Goal: Task Accomplishment & Management: Complete application form

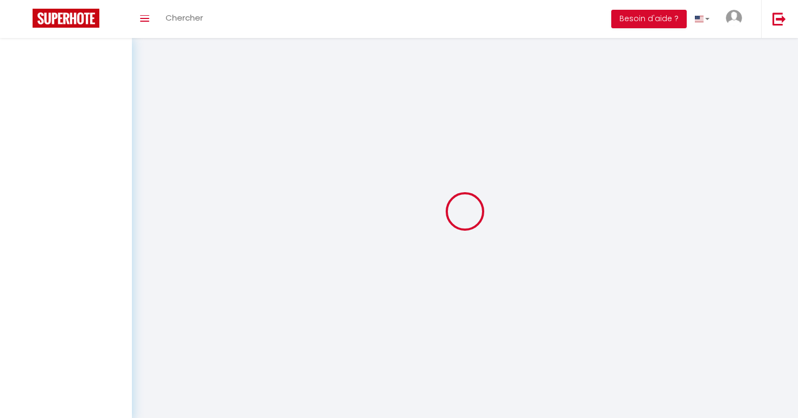
scroll to position [1, 0]
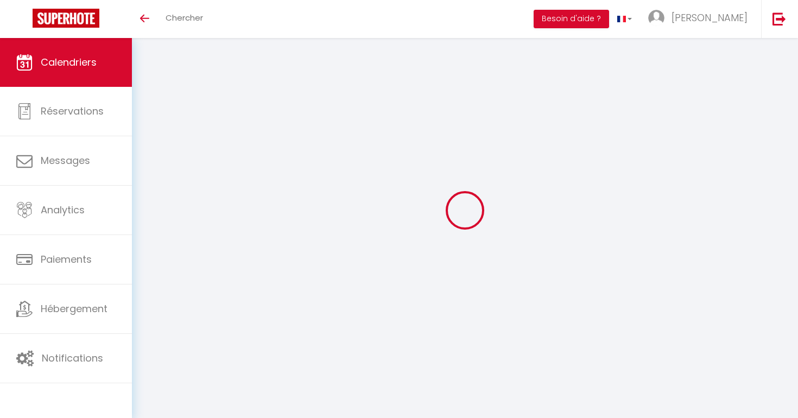
select select
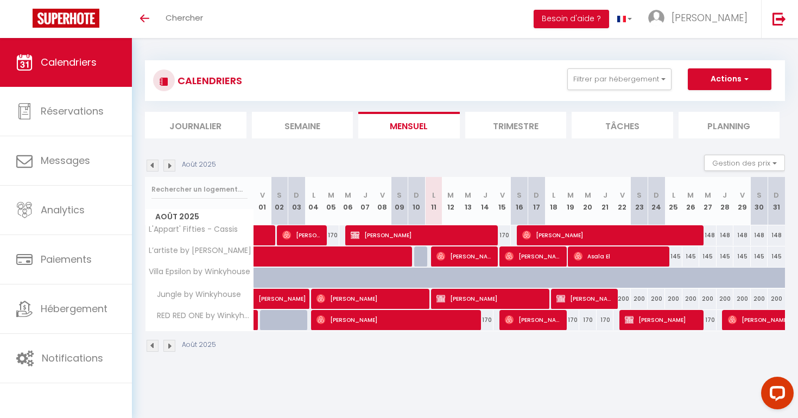
scroll to position [0, 0]
click at [511, 256] on img at bounding box center [509, 256] width 9 height 9
select select "OK"
select select "0"
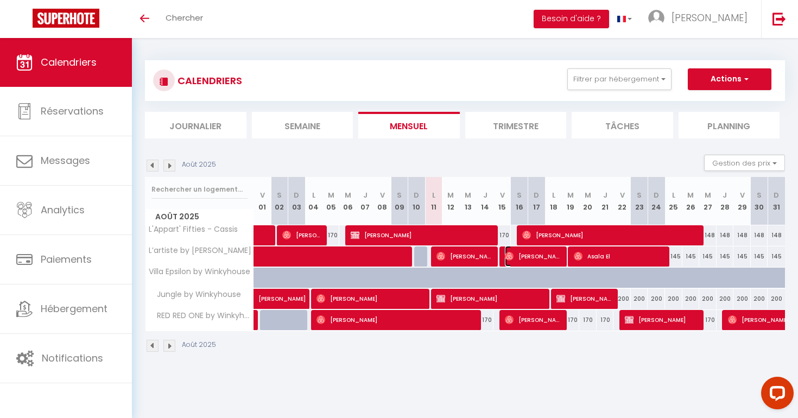
select select "0"
select select "1"
select select
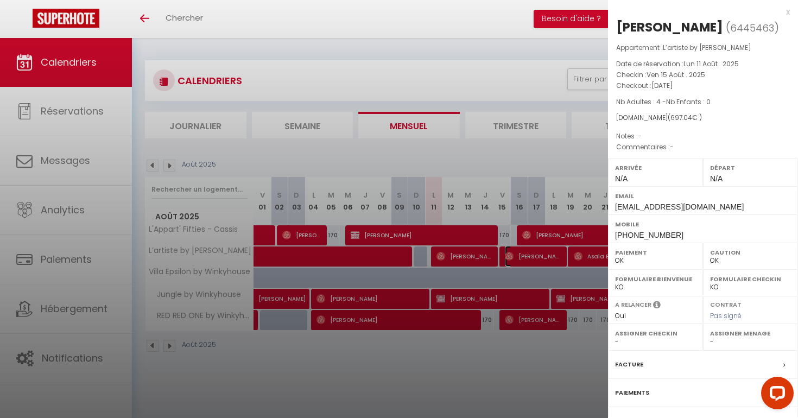
select select "29175"
drag, startPoint x: 549, startPoint y: 155, endPoint x: 546, endPoint y: 163, distance: 8.3
click at [549, 155] on div at bounding box center [399, 209] width 798 height 418
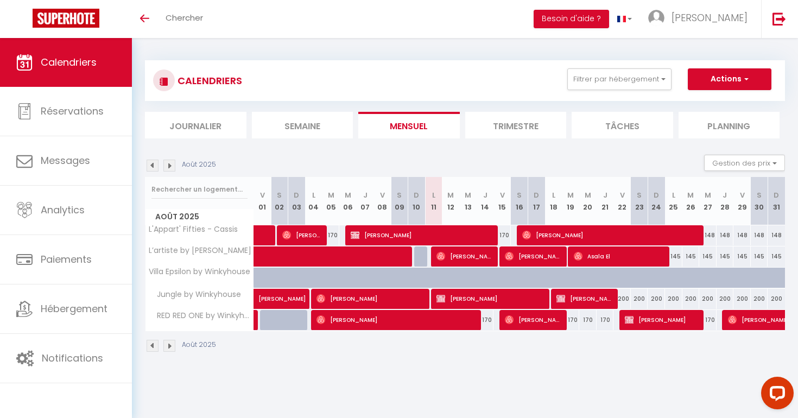
click at [689, 258] on div "145" at bounding box center [690, 256] width 17 height 20
type input "145"
type input "Mar 26 Août 2025"
type input "Mer 27 Août 2025"
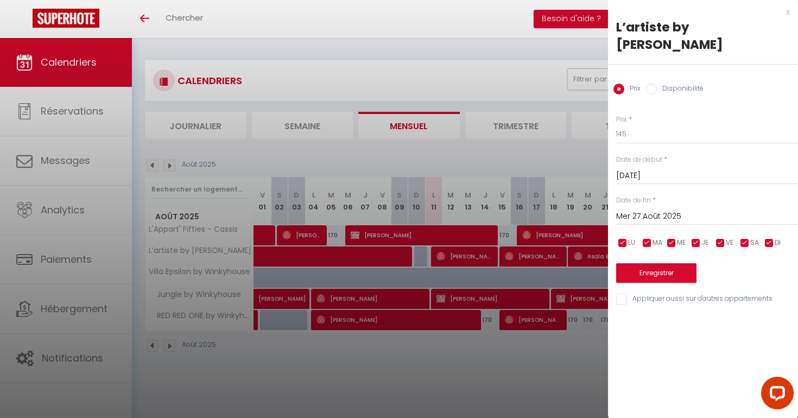
click at [656, 176] on input "Mar 26 Août 2025" at bounding box center [707, 176] width 182 height 14
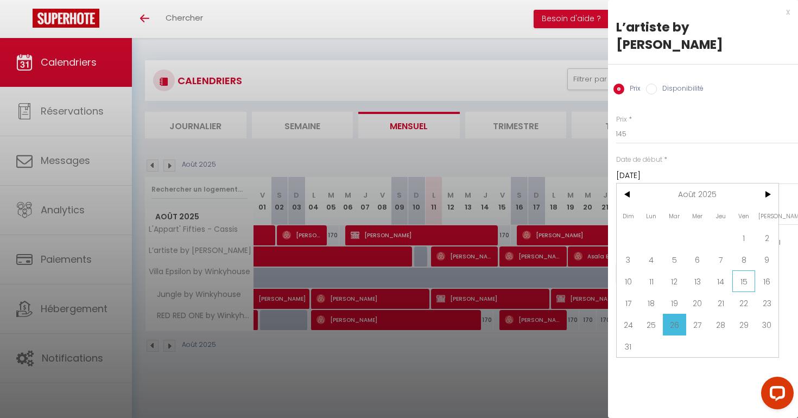
click at [744, 281] on span "15" at bounding box center [743, 281] width 23 height 22
type input "Ven 15 Août 2025"
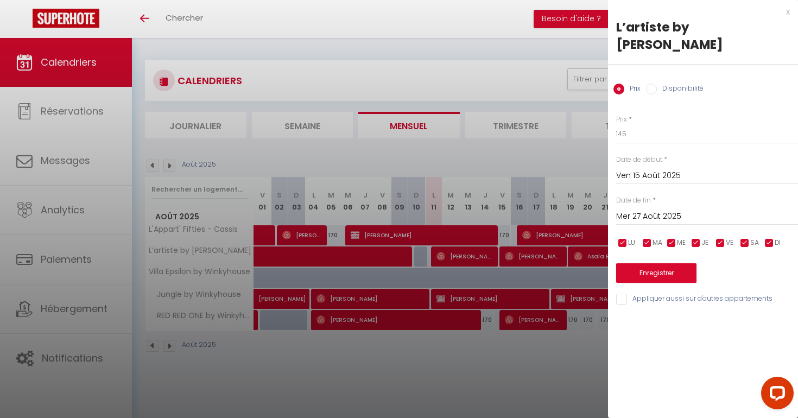
click at [668, 217] on input "Mer 27 Août 2025" at bounding box center [707, 216] width 182 height 14
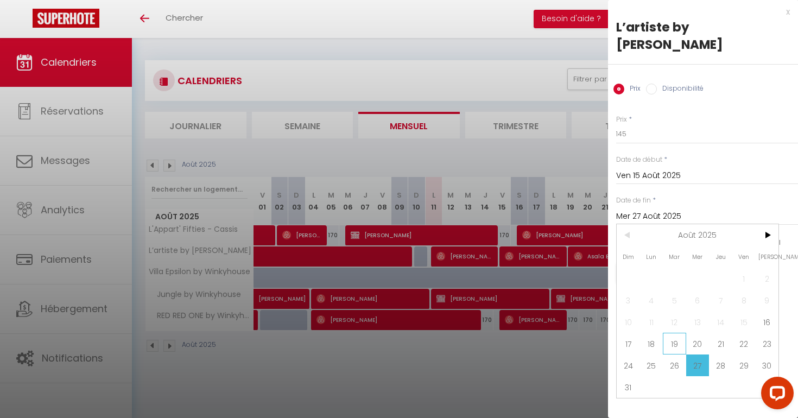
click at [670, 345] on span "19" at bounding box center [674, 344] width 23 height 22
type input "Mar 19 Août 2025"
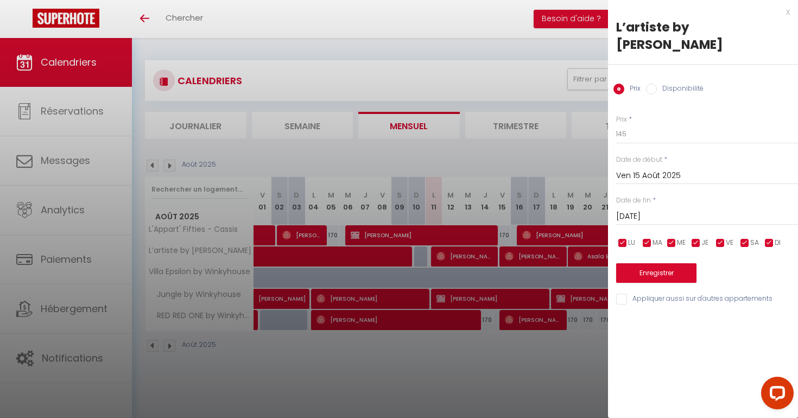
click at [651, 86] on input "Disponibilité" at bounding box center [651, 89] width 11 height 11
radio input "true"
radio input "false"
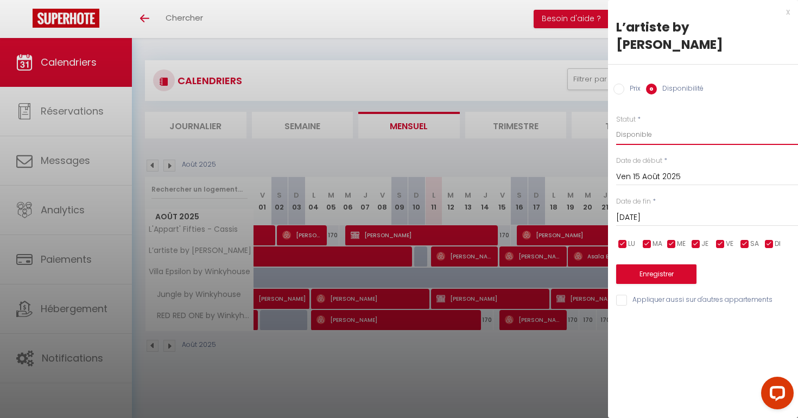
click at [646, 136] on select "Disponible Indisponible" at bounding box center [707, 134] width 182 height 21
select select "0"
click at [659, 276] on button "Enregistrer" at bounding box center [656, 274] width 80 height 20
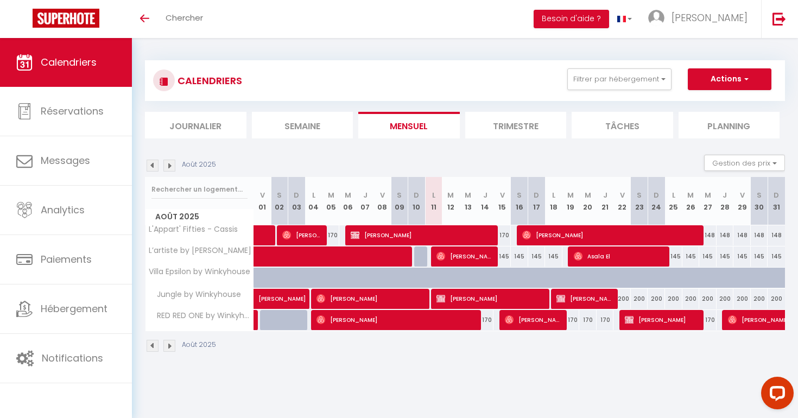
click at [505, 259] on div "145" at bounding box center [501, 256] width 17 height 20
type input "145"
type input "Ven 15 Août 2025"
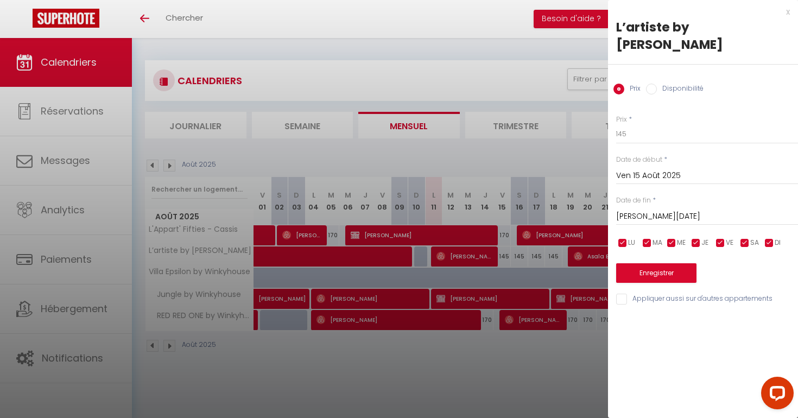
click at [667, 210] on input "Sam 16 Août 2025" at bounding box center [707, 216] width 182 height 14
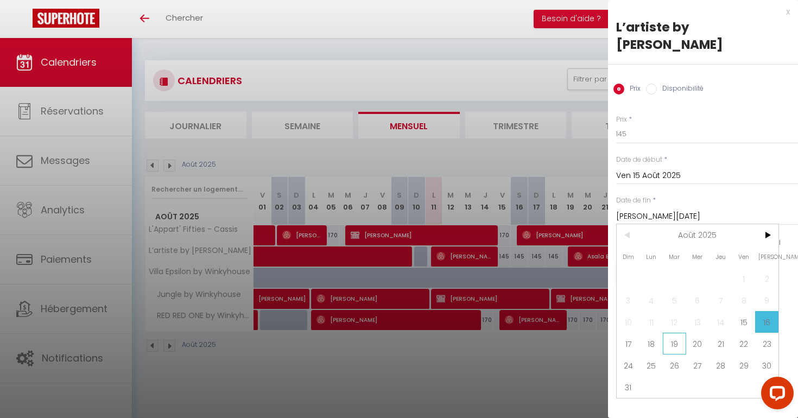
click at [679, 347] on span "19" at bounding box center [674, 344] width 23 height 22
type input "Mar 19 Août 2025"
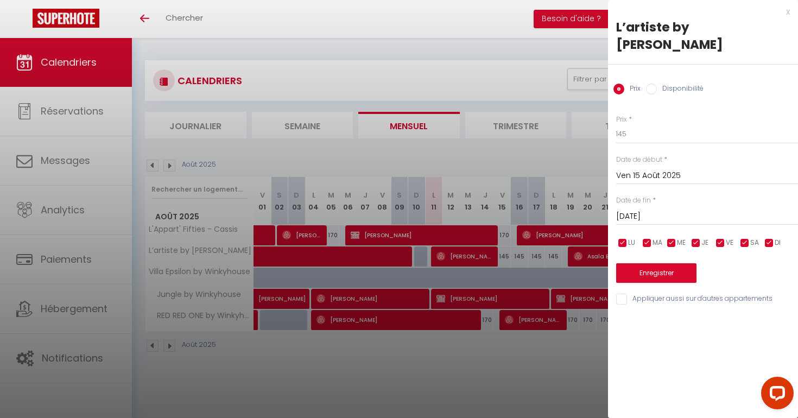
click at [649, 90] on input "Disponibilité" at bounding box center [651, 89] width 11 height 11
radio input "true"
radio input "false"
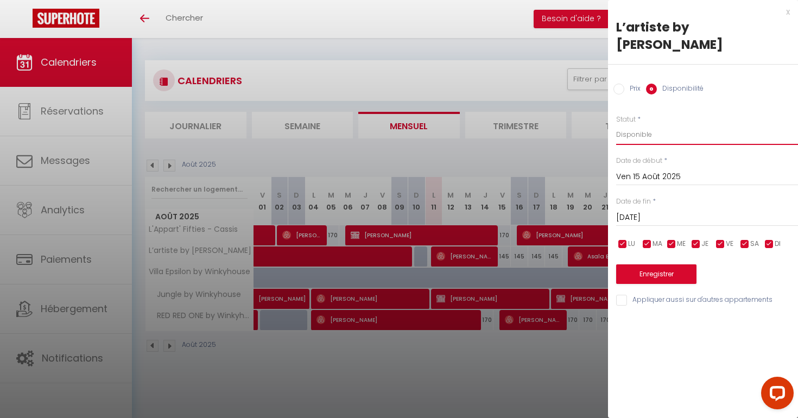
click at [654, 137] on select "Disponible Indisponible" at bounding box center [707, 134] width 182 height 21
select select "0"
click at [655, 275] on button "Enregistrer" at bounding box center [656, 274] width 80 height 20
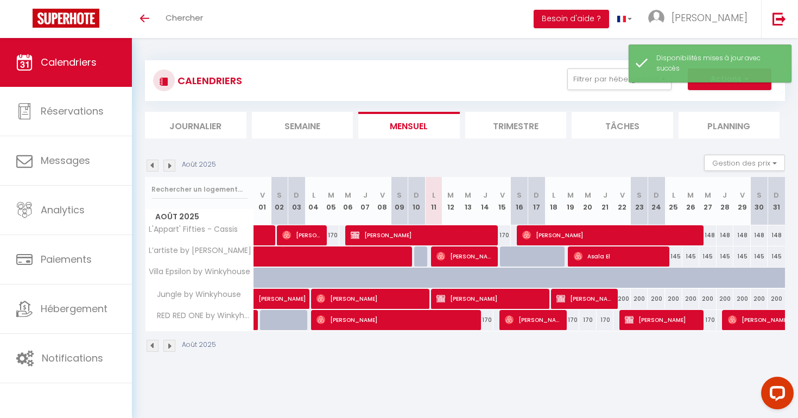
click at [752, 94] on div "CALENDRIERS Filtrer par hébergement Tous La Maison Tribord-Cassis-Winkyhouse L'…" at bounding box center [465, 80] width 640 height 41
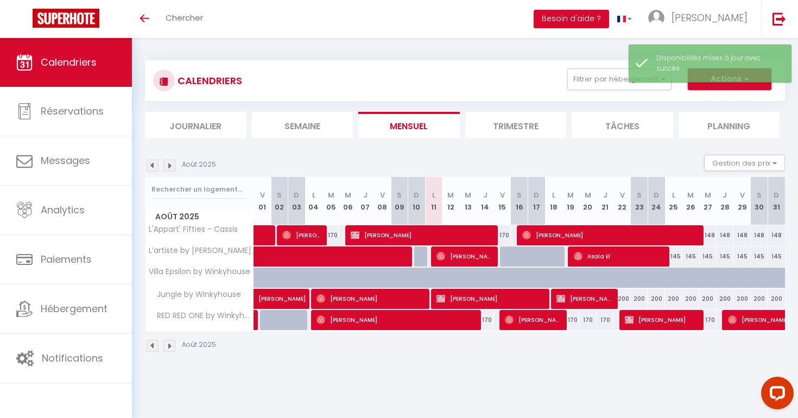
click at [747, 85] on button "Actions" at bounding box center [730, 79] width 84 height 22
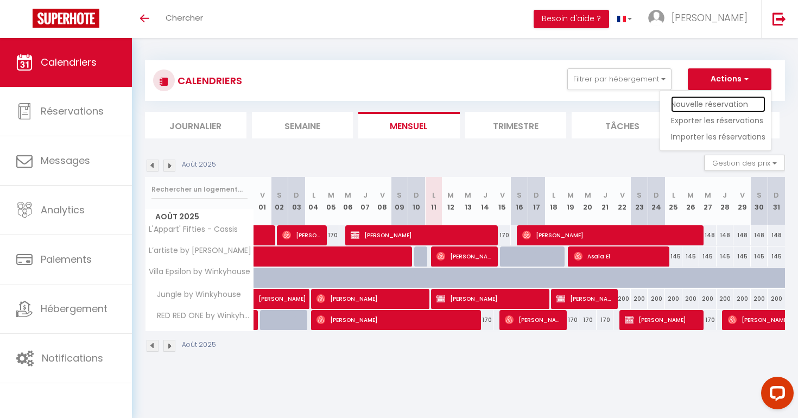
click at [734, 103] on link "Nouvelle réservation" at bounding box center [718, 104] width 94 height 16
select select
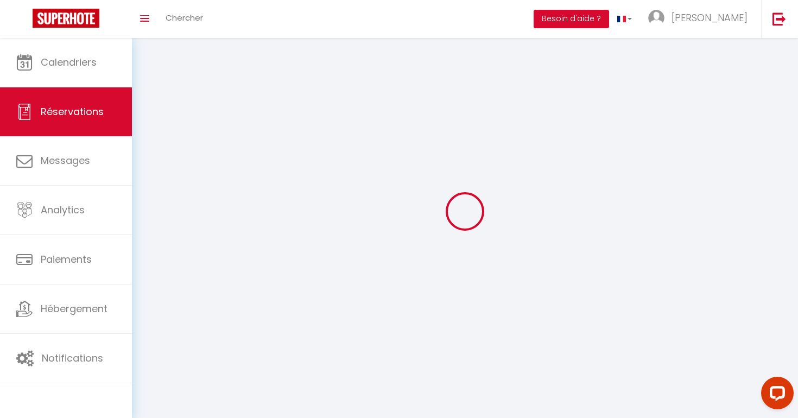
select select
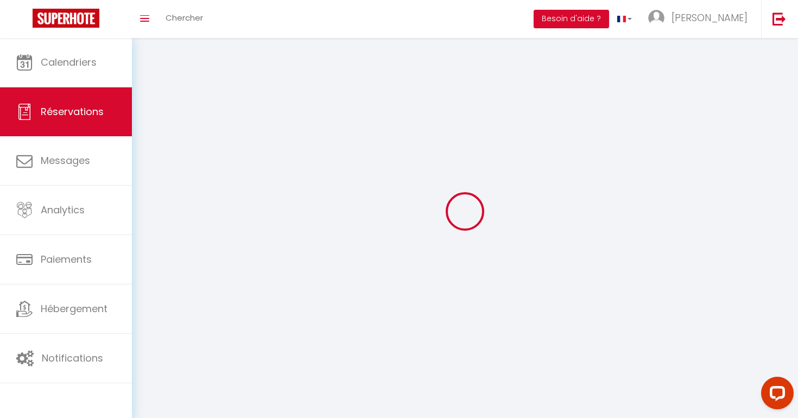
select select
checkbox input "false"
select select
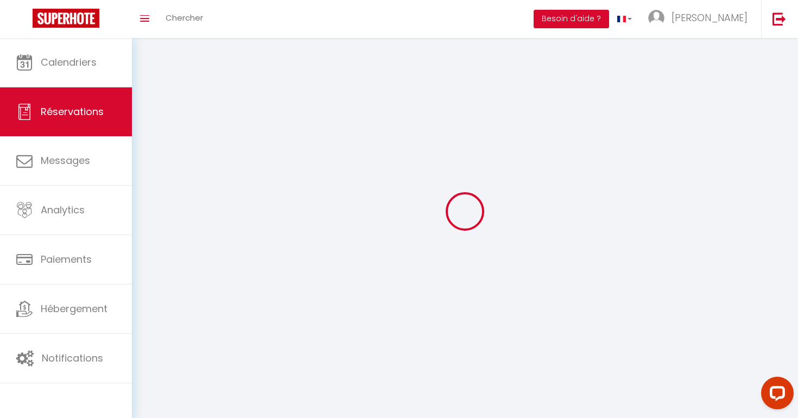
select select
checkbox input "false"
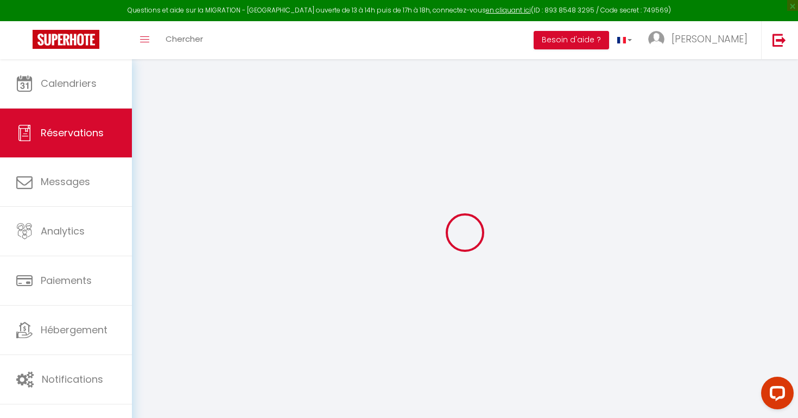
select select
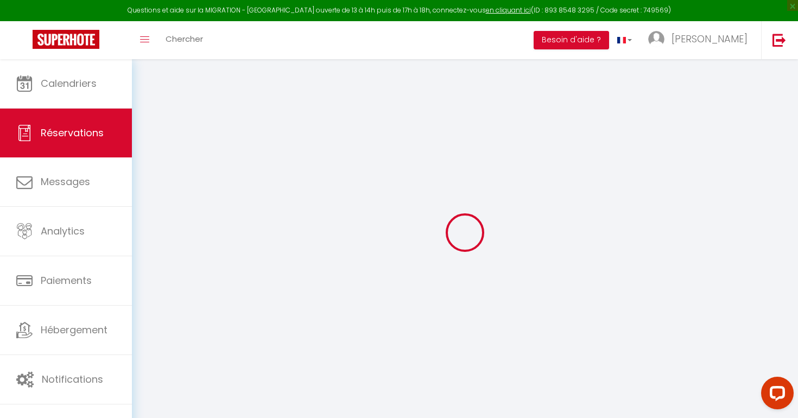
select select
checkbox input "false"
select select
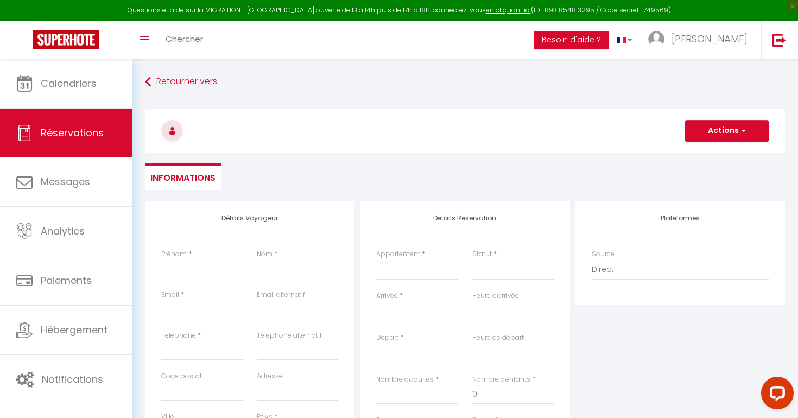
select select
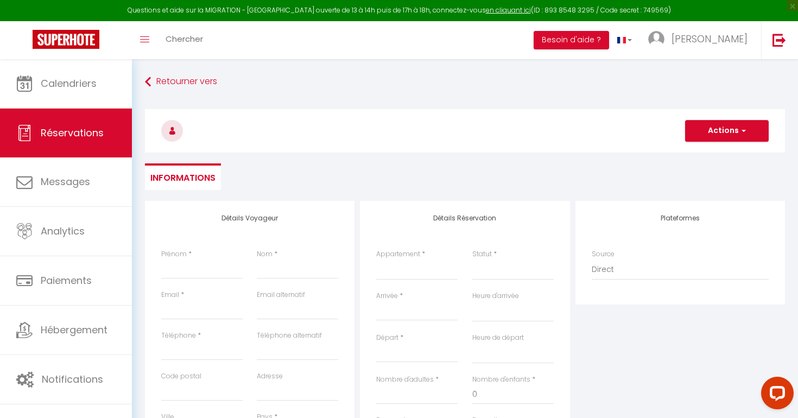
select select
checkbox input "false"
select select
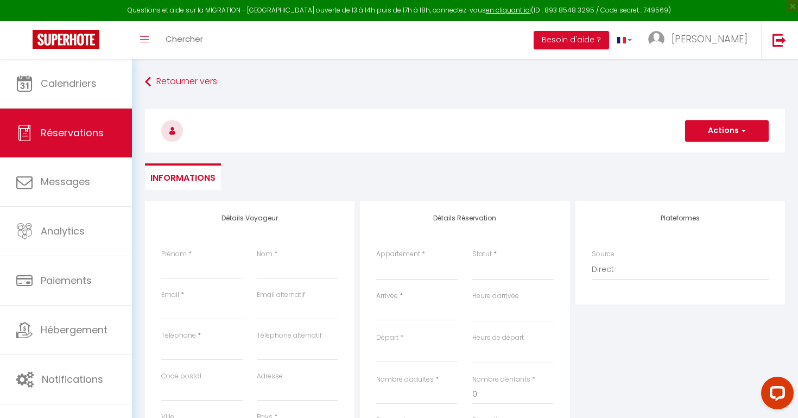
select select
checkbox input "false"
select select
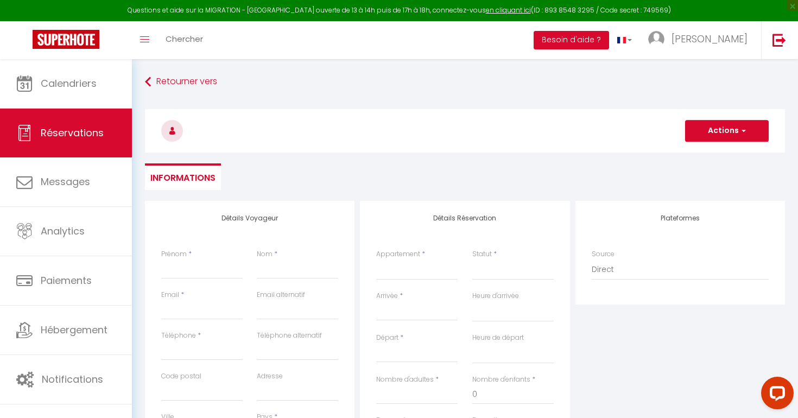
select select
click at [200, 270] on input "Prénom" at bounding box center [201, 269] width 81 height 20
type input "e"
select select
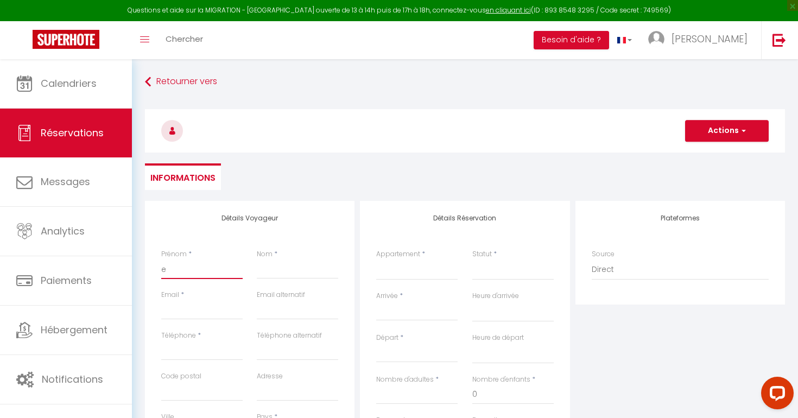
select select
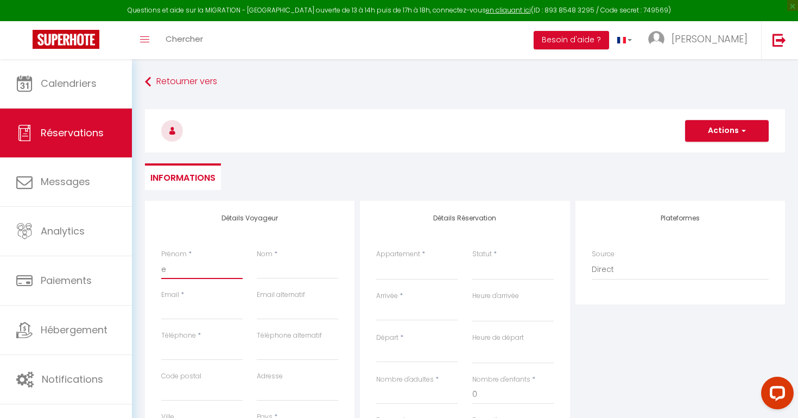
checkbox input "false"
type input "ev"
select select
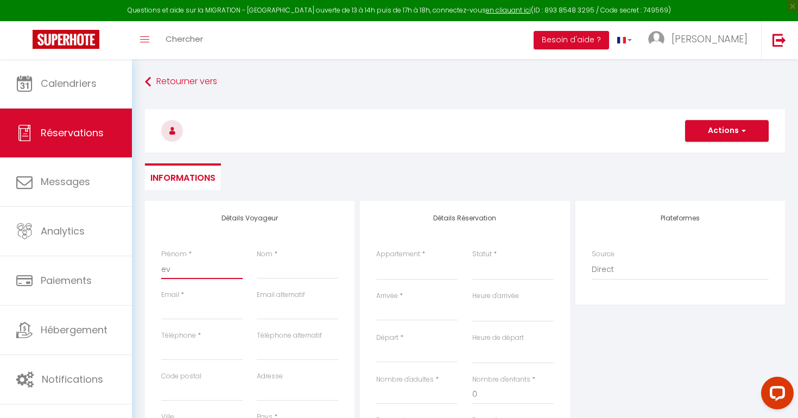
select select
checkbox input "false"
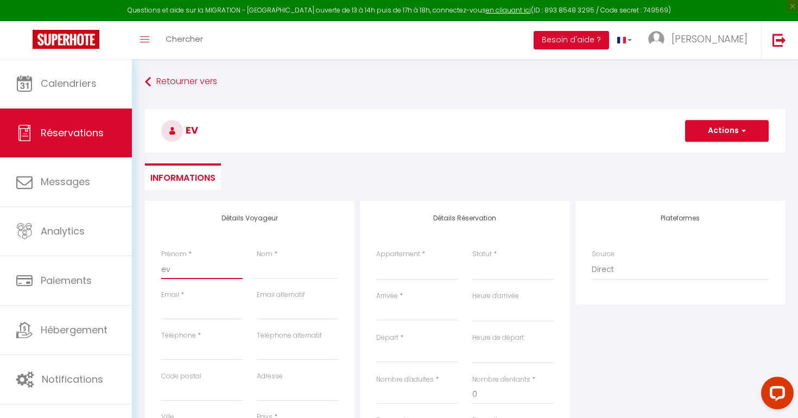
type input "eve"
select select
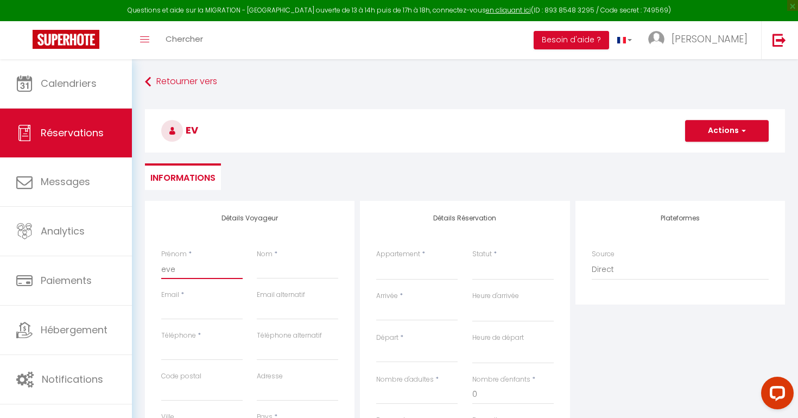
select select
checkbox input "false"
type input "eve"
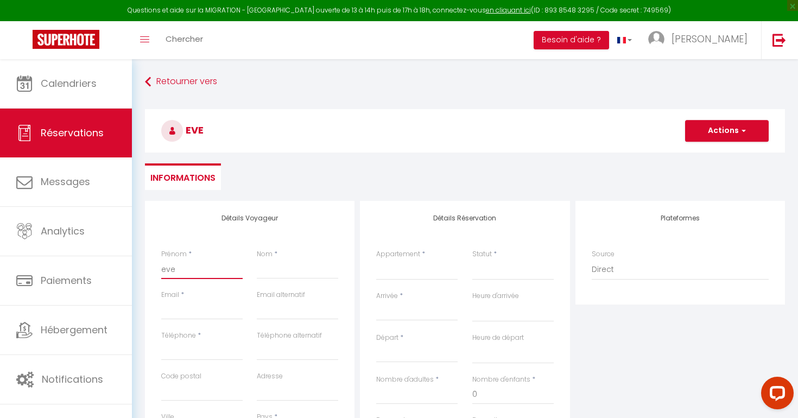
select select
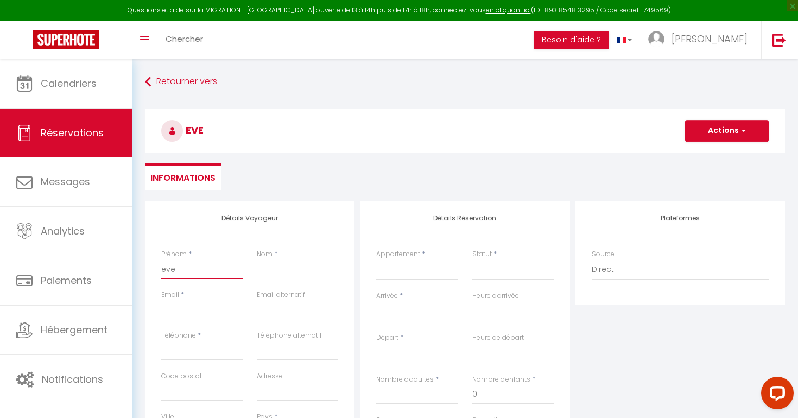
select select
checkbox input "false"
type input "eve s"
select select
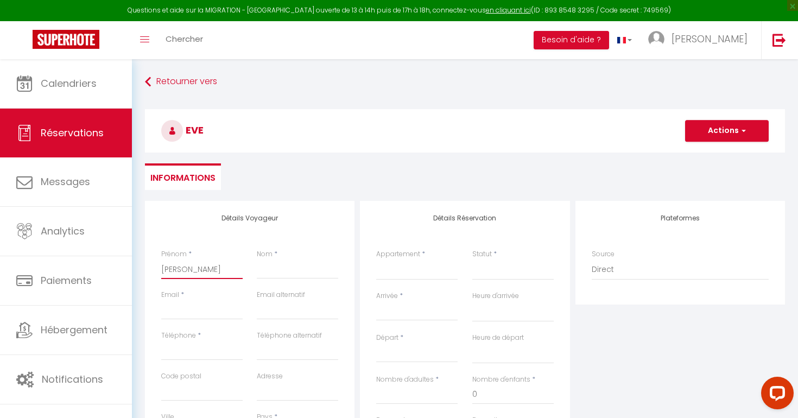
select select
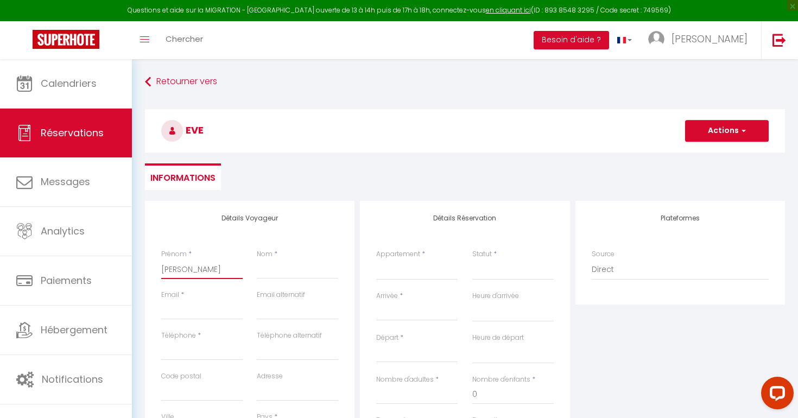
select select
checkbox input "false"
type input "eve sa"
select select
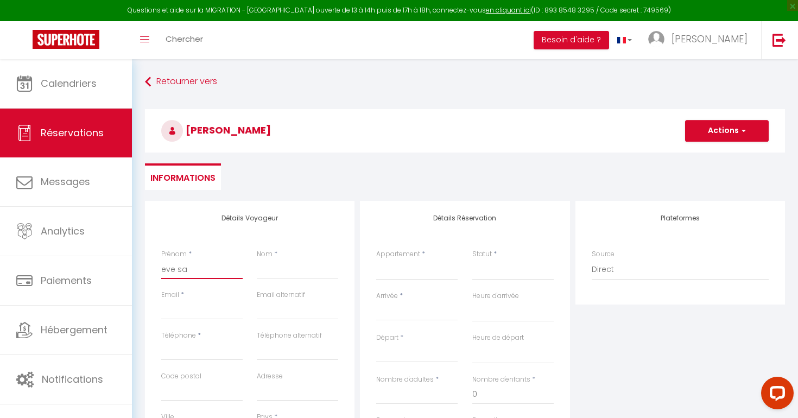
select select
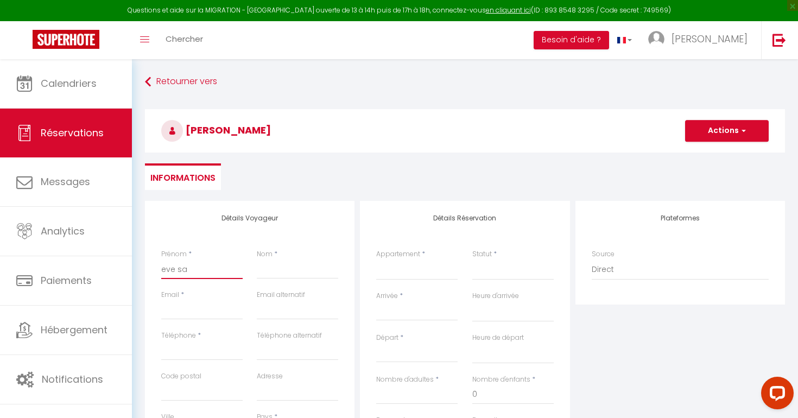
checkbox input "false"
type input "eve sar"
select select
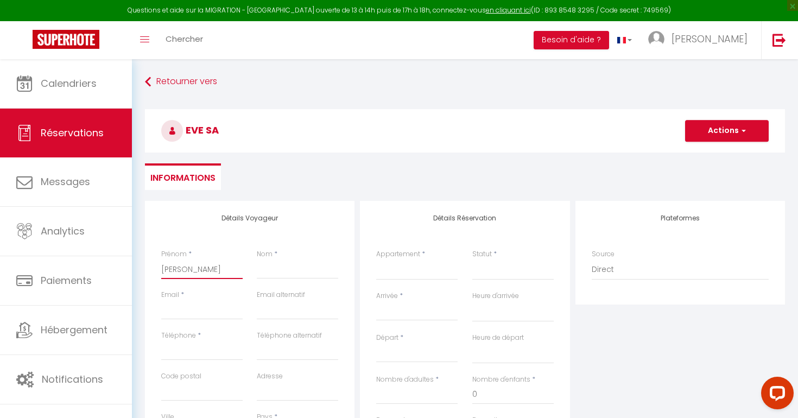
select select
checkbox input "false"
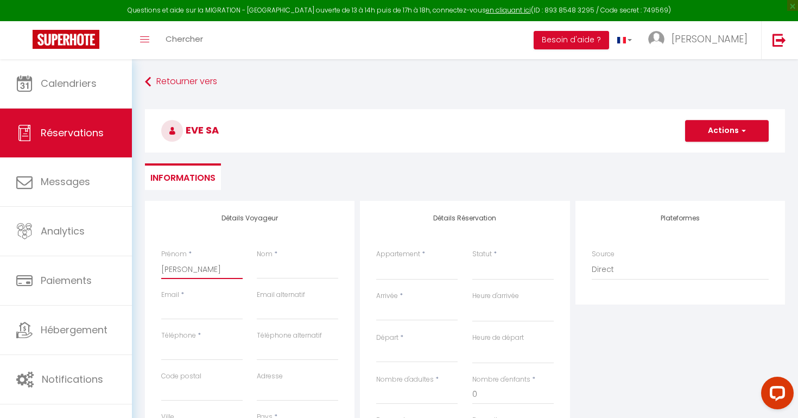
type input "eve sarr"
select select
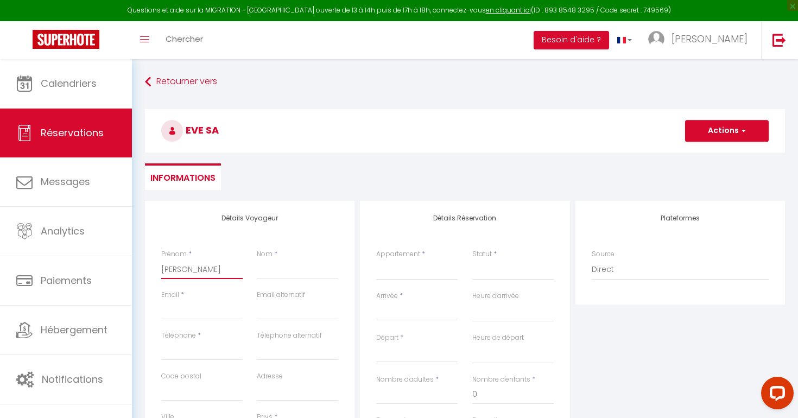
select select
checkbox input "false"
type input "eve sarra"
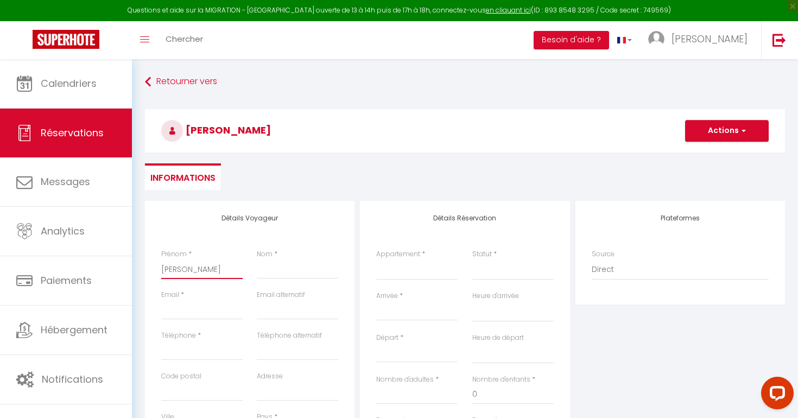
select select
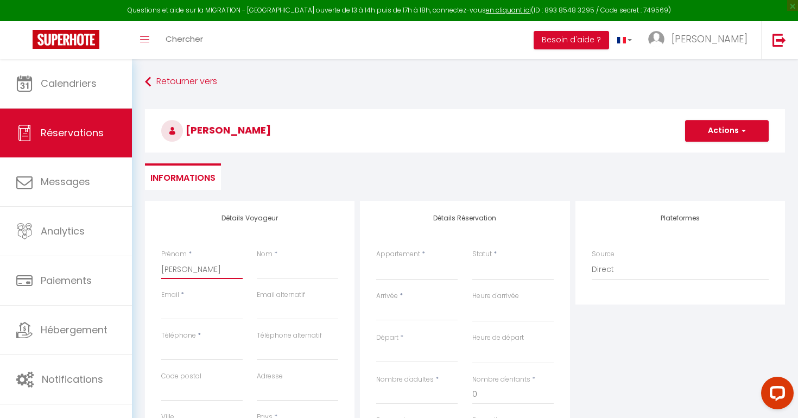
select select
checkbox input "false"
type input "eve sarrai"
select select
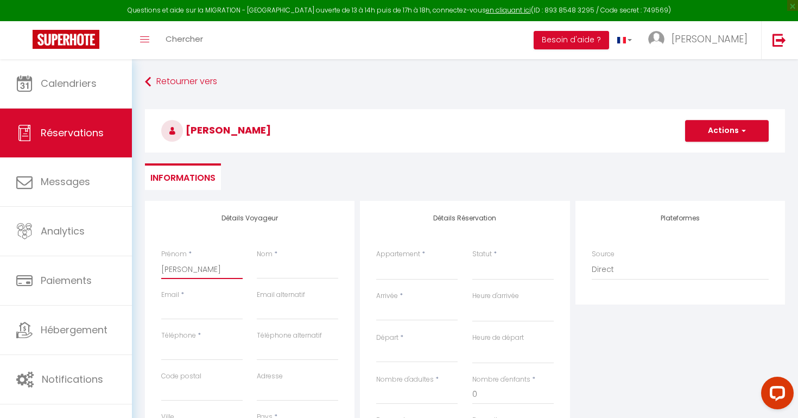
select select
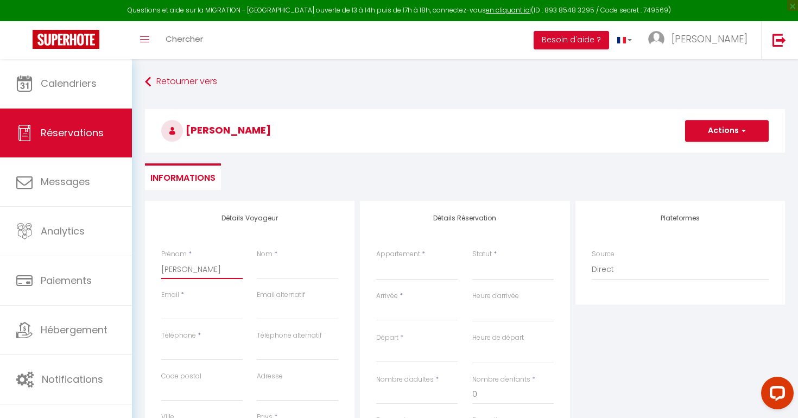
select select
checkbox input "false"
type input "eve sarrair"
select select
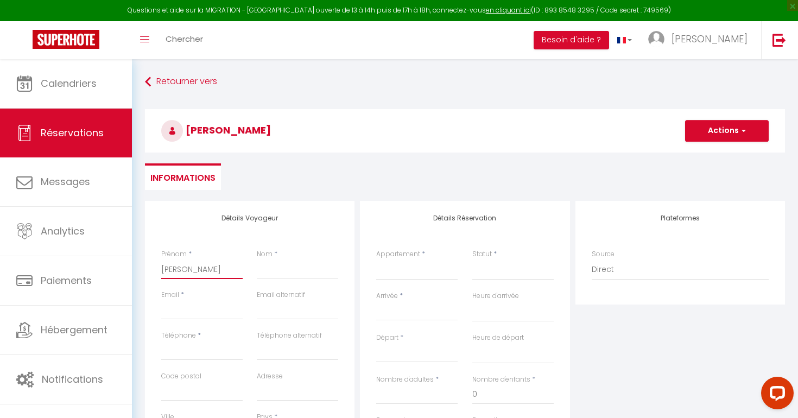
select select
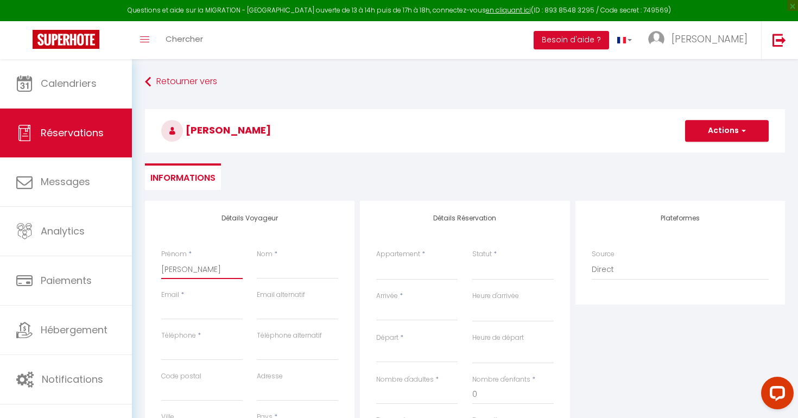
checkbox input "false"
type input "eve sarraire"
select select
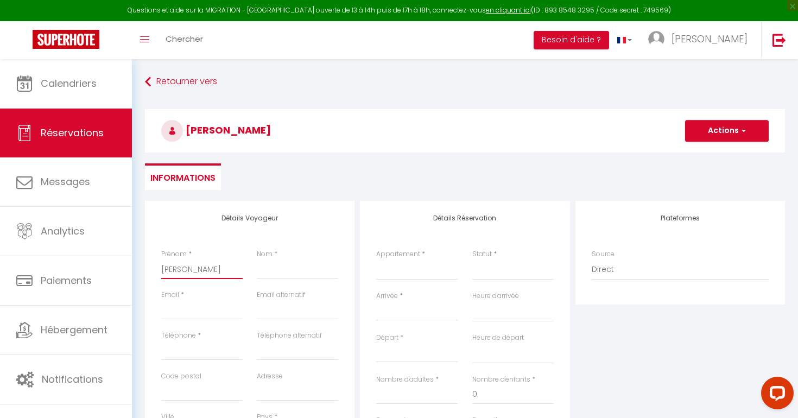
select select
checkbox input "false"
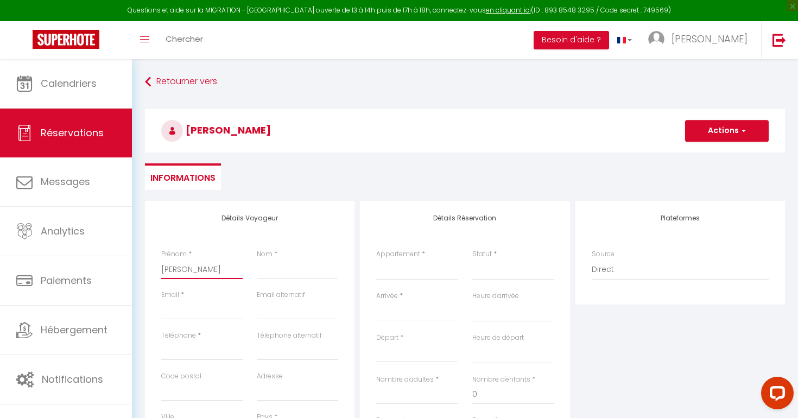
type input "eve sarrair"
select select
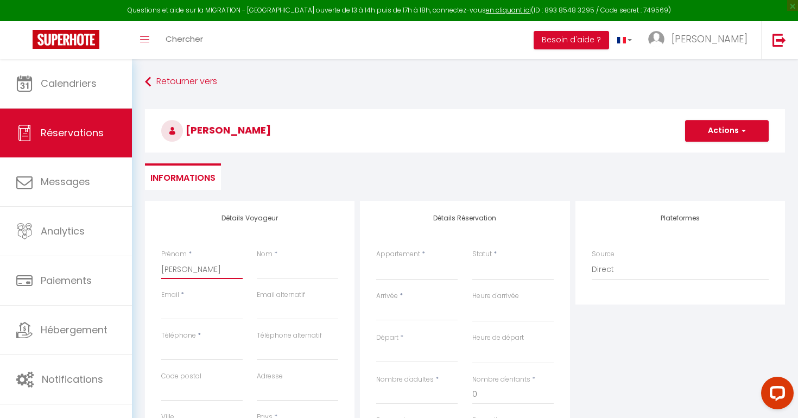
select select
checkbox input "false"
type input "eve sarrai"
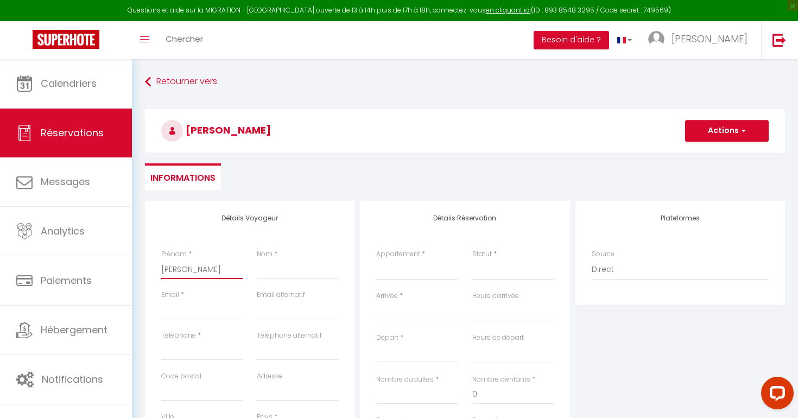
select select
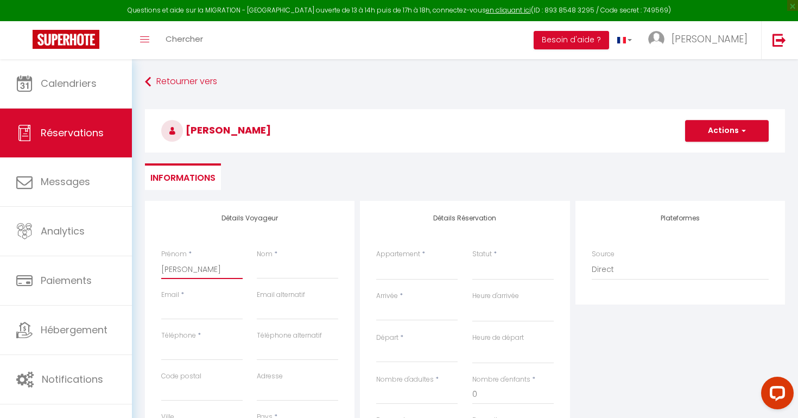
select select
checkbox input "false"
type input "eve sarra"
select select
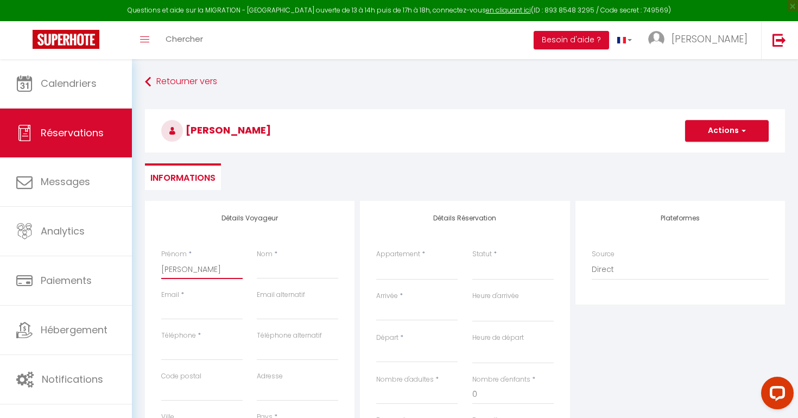
select select
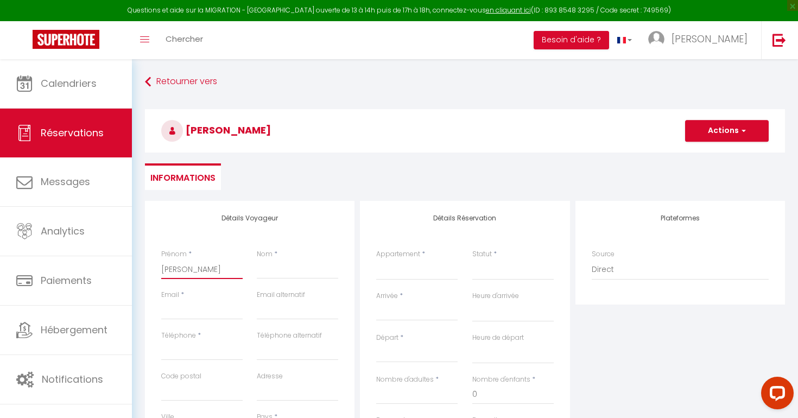
select select
checkbox input "false"
type input "eve sarr"
select select
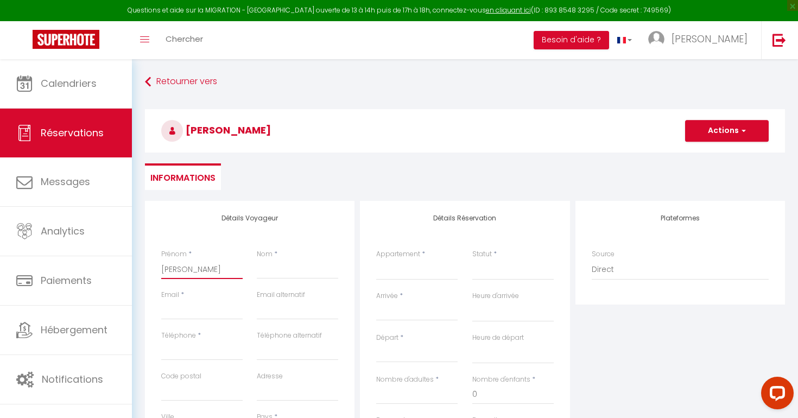
select select
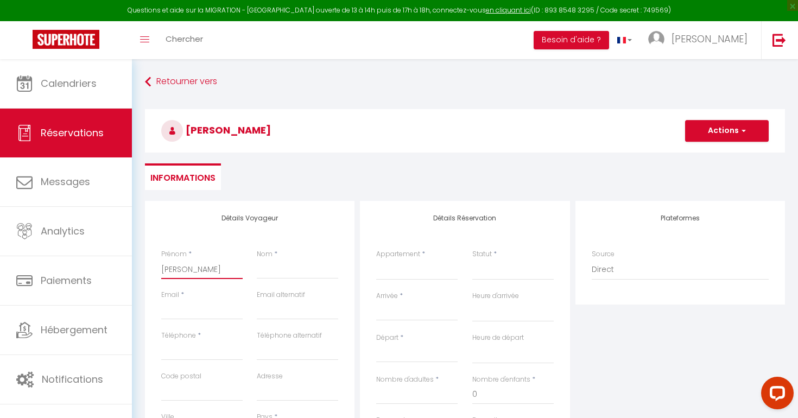
checkbox input "false"
type input "eve sar"
select select
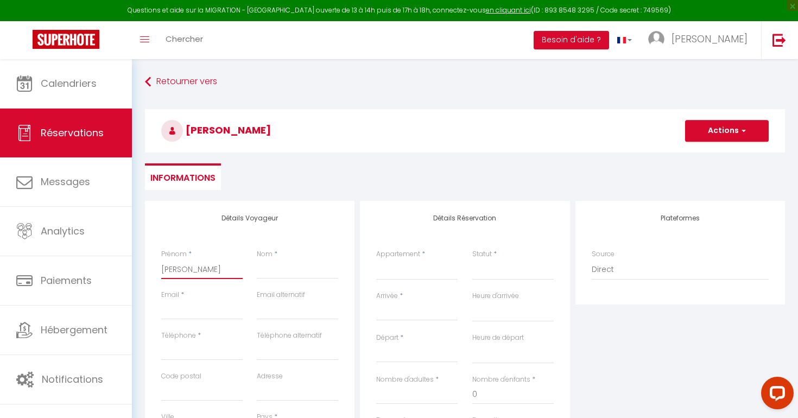
select select
click at [276, 272] on input "Nom" at bounding box center [297, 269] width 81 height 20
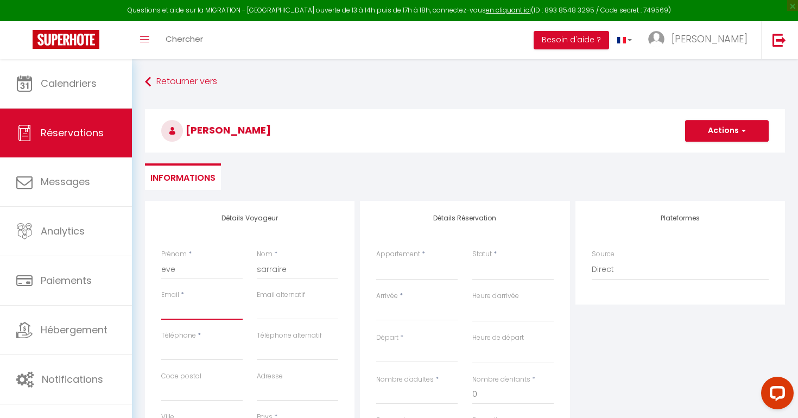
click at [192, 314] on input "Email client" at bounding box center [201, 310] width 81 height 20
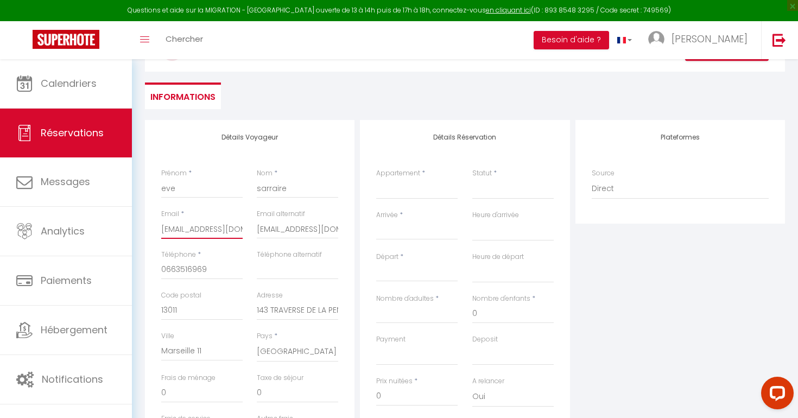
scroll to position [83, 0]
click at [397, 232] on input "Arrivée" at bounding box center [416, 229] width 81 height 14
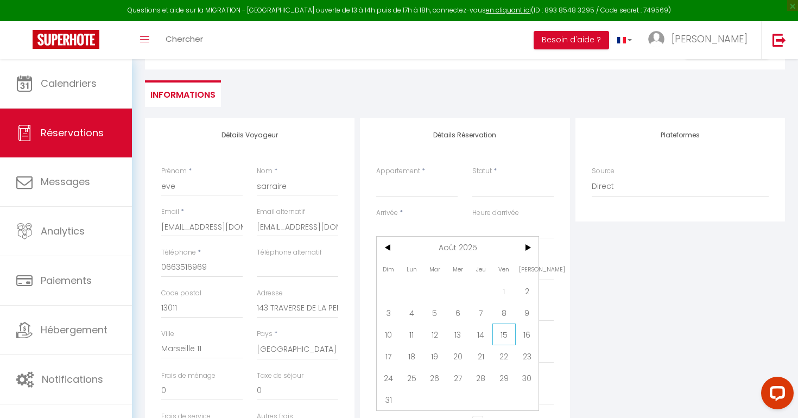
click at [504, 333] on span "15" at bounding box center [503, 334] width 23 height 22
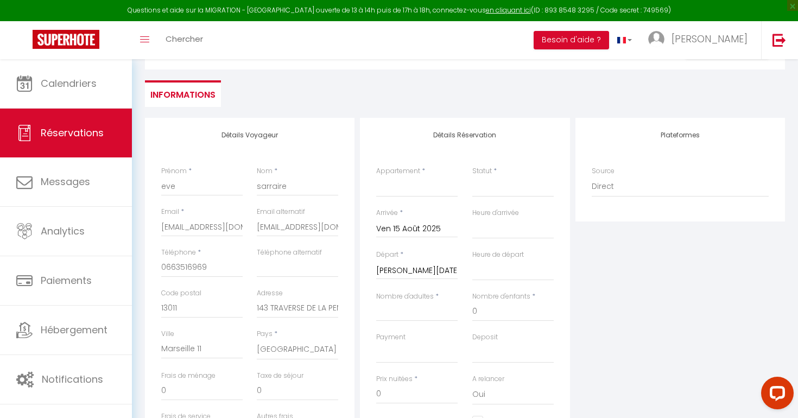
click at [418, 264] on input "Sam 16 Août 2025" at bounding box center [416, 271] width 81 height 14
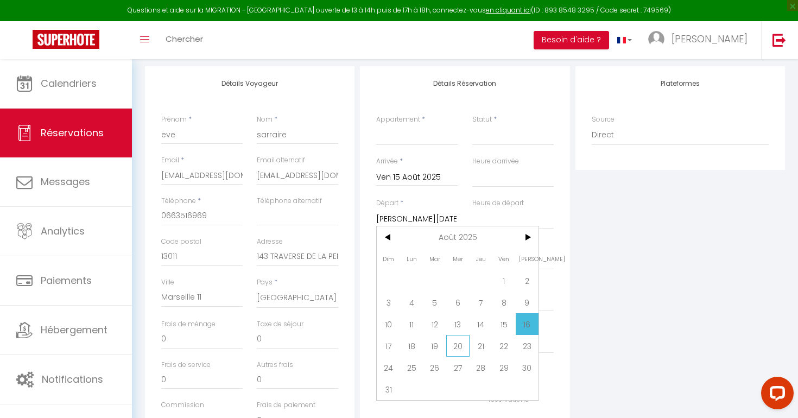
scroll to position [137, 0]
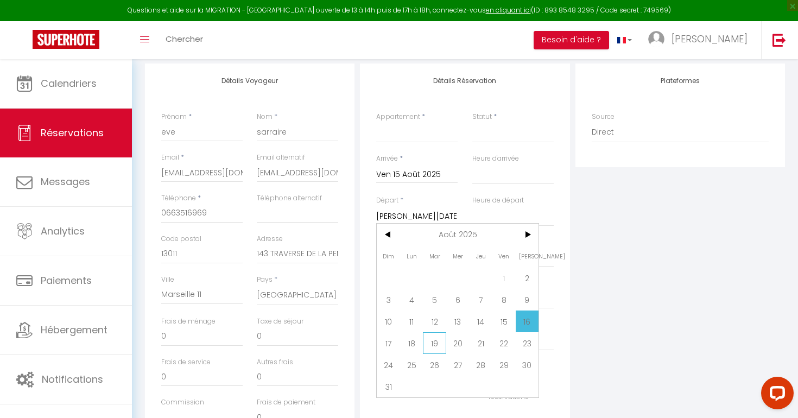
click at [443, 340] on span "19" at bounding box center [434, 343] width 23 height 22
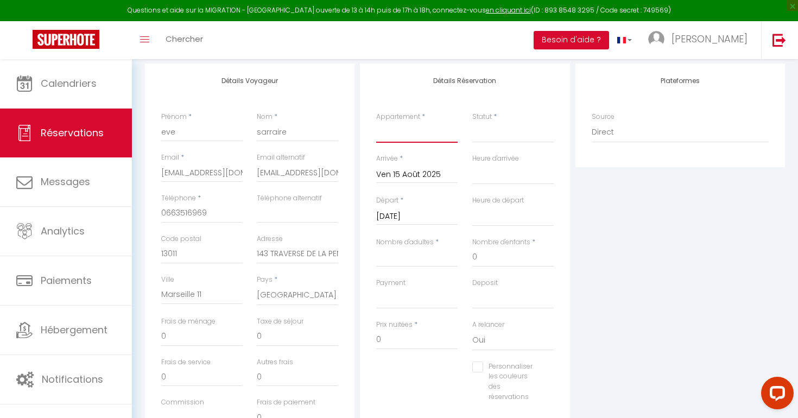
click at [398, 133] on select "La Maison Tribord-Cassis-Winkyhouse L'Appart' Fifties - Cassis La Maison Plume …" at bounding box center [416, 132] width 81 height 21
click at [488, 140] on select "Confirmé Non Confirmé Annulé Annulé par le voyageur No Show Request" at bounding box center [512, 132] width 81 height 21
click at [406, 263] on input "Nombre d'adultes" at bounding box center [416, 257] width 81 height 20
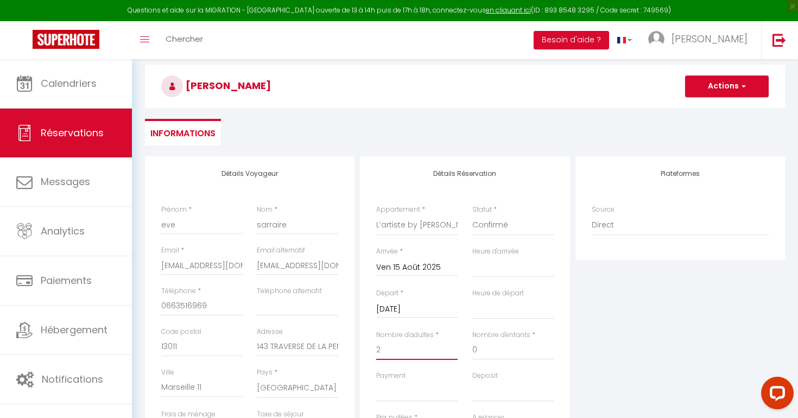
scroll to position [0, 0]
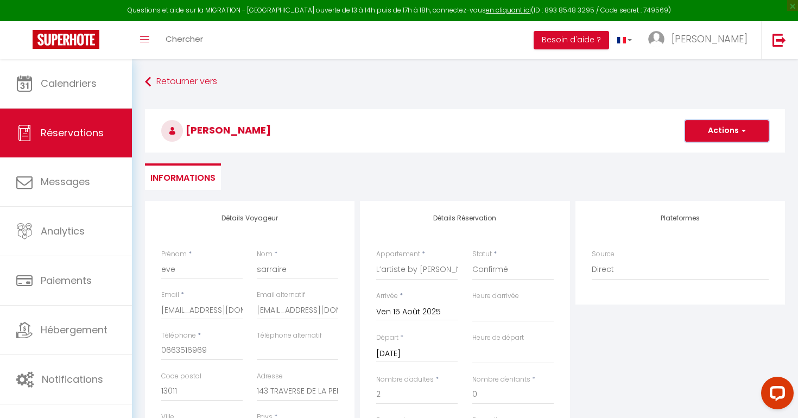
click at [720, 127] on button "Actions" at bounding box center [727, 131] width 84 height 22
click at [702, 149] on link "Enregistrer" at bounding box center [716, 155] width 86 height 14
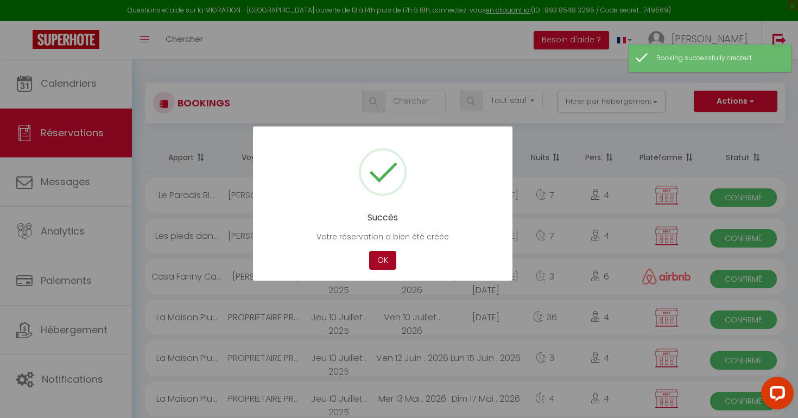
click at [386, 262] on button "OK" at bounding box center [382, 260] width 27 height 19
